Goal: Task Accomplishment & Management: Manage account settings

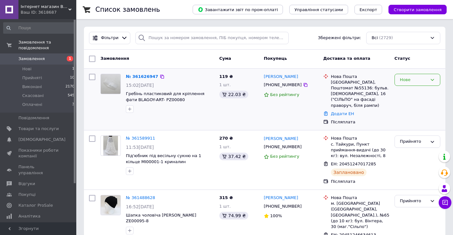
click at [431, 78] on icon at bounding box center [432, 79] width 5 height 5
click at [414, 94] on li "Прийнято" at bounding box center [417, 93] width 45 height 12
click at [130, 76] on link "№ 361626947" at bounding box center [140, 76] width 29 height 5
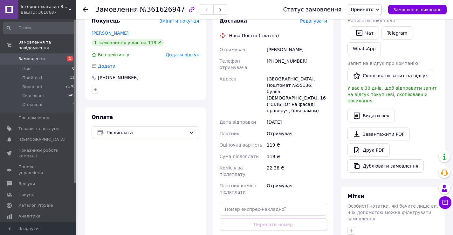
scroll to position [159, 0]
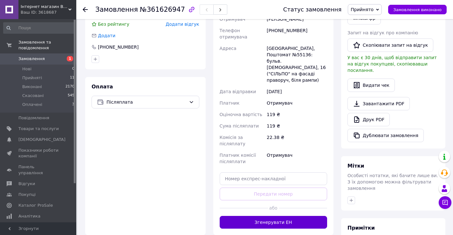
click at [288, 216] on button "Згенерувати ЕН" at bounding box center [274, 222] width 108 height 13
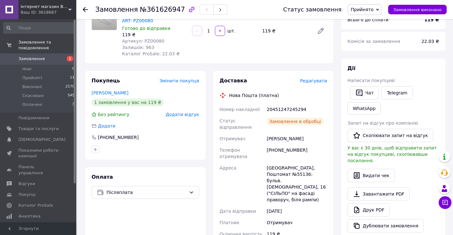
scroll to position [64, 0]
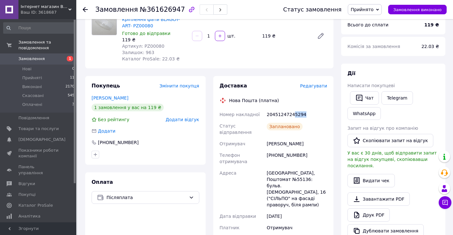
drag, startPoint x: 292, startPoint y: 114, endPoint x: 302, endPoint y: 114, distance: 10.9
click at [302, 114] on div "20451247245294" at bounding box center [296, 114] width 63 height 11
click at [85, 8] on icon at bounding box center [85, 9] width 5 height 5
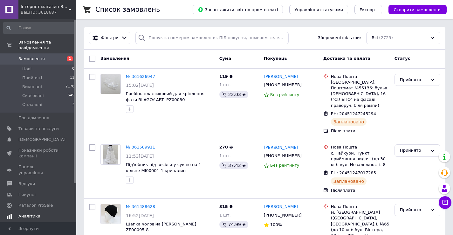
click at [35, 213] on span "Аналітика" at bounding box center [29, 216] width 22 height 6
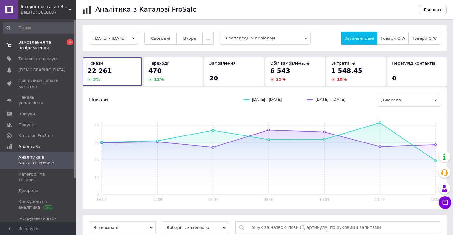
click at [29, 44] on span "Замовлення та повідомлення" at bounding box center [38, 44] width 40 height 11
